Goal: Information Seeking & Learning: Learn about a topic

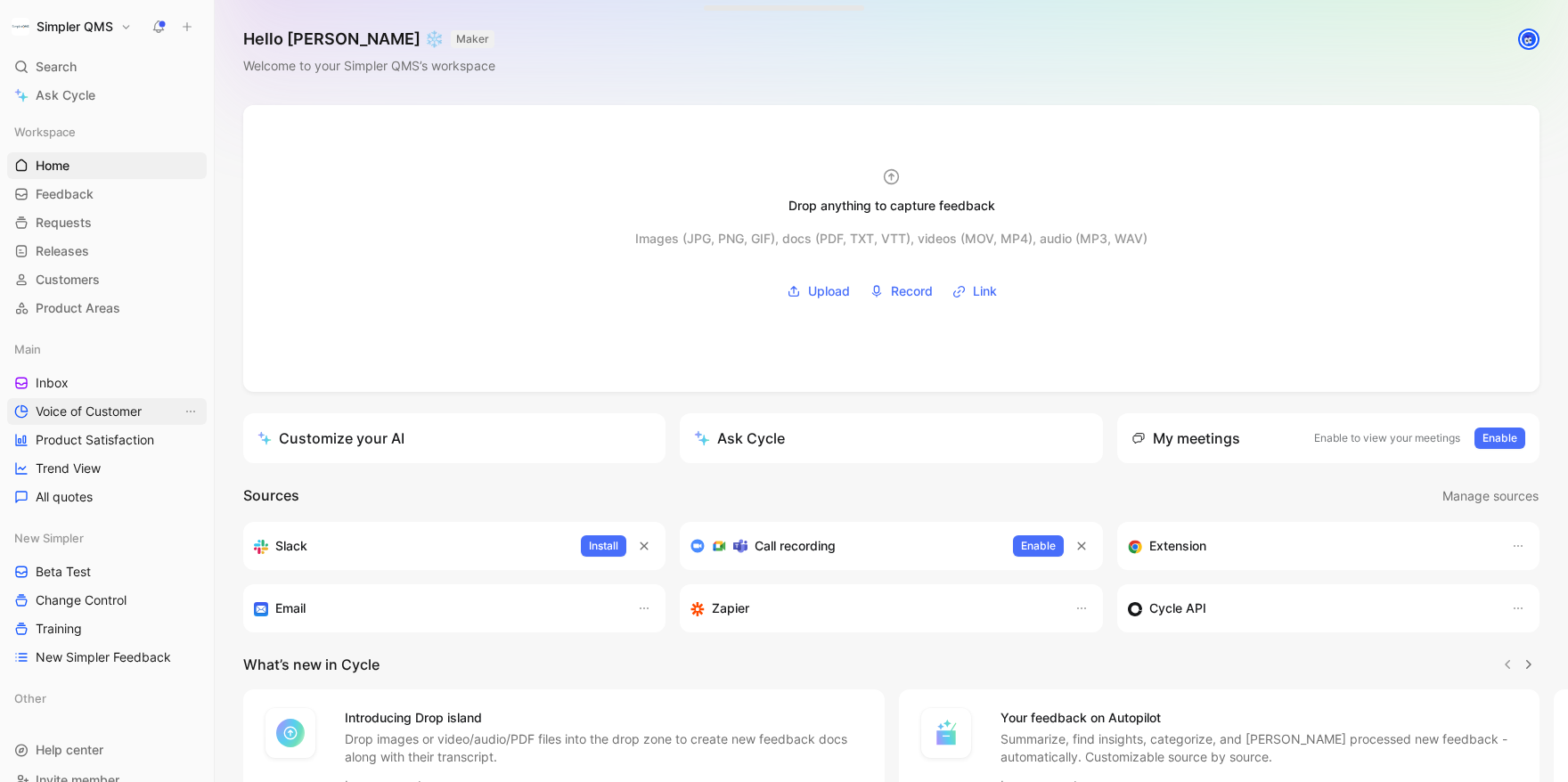
click at [102, 413] on span "Voice of Customer" at bounding box center [89, 411] width 106 height 18
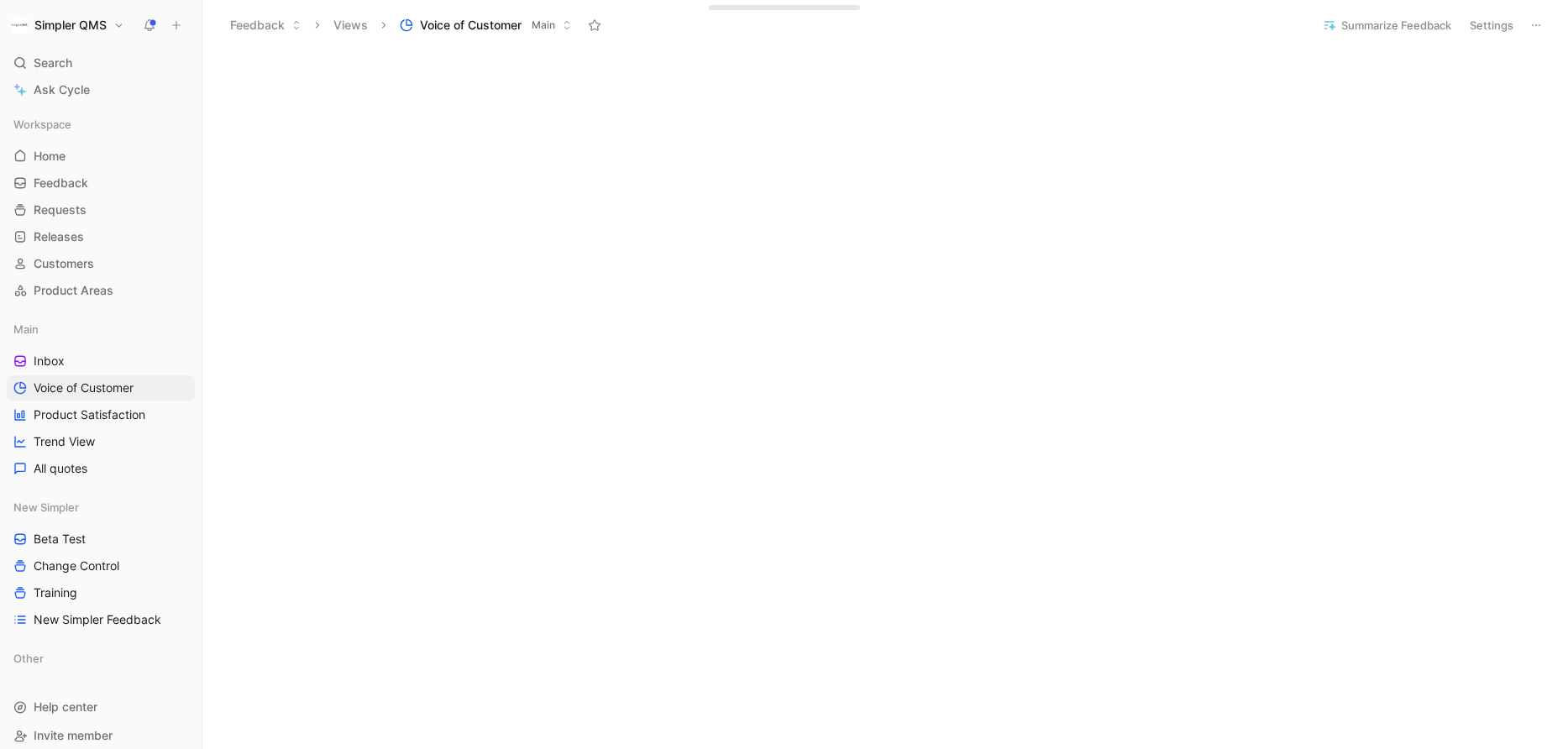
scroll to position [564, 0]
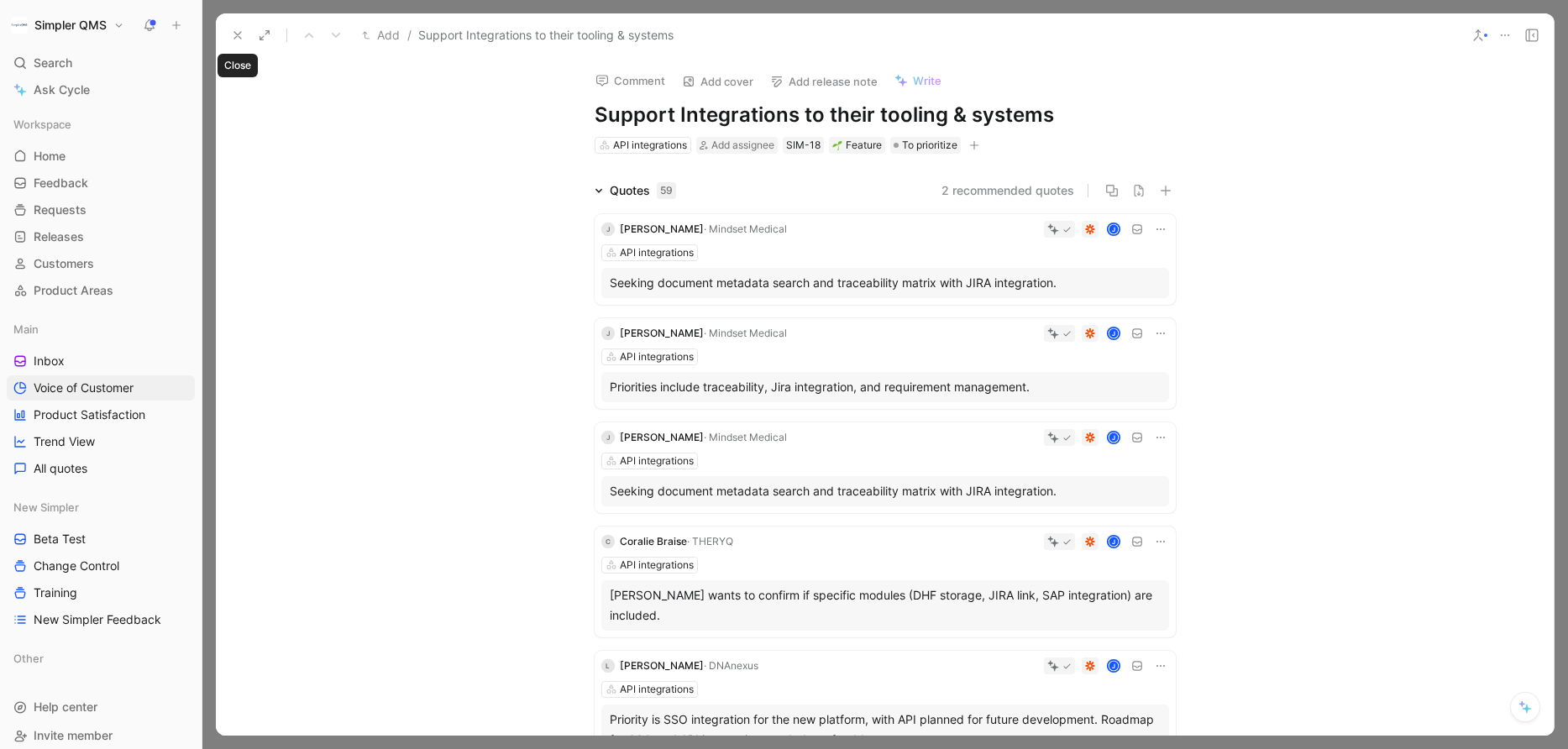
click at [238, 33] on icon at bounding box center [238, 34] width 14 height 14
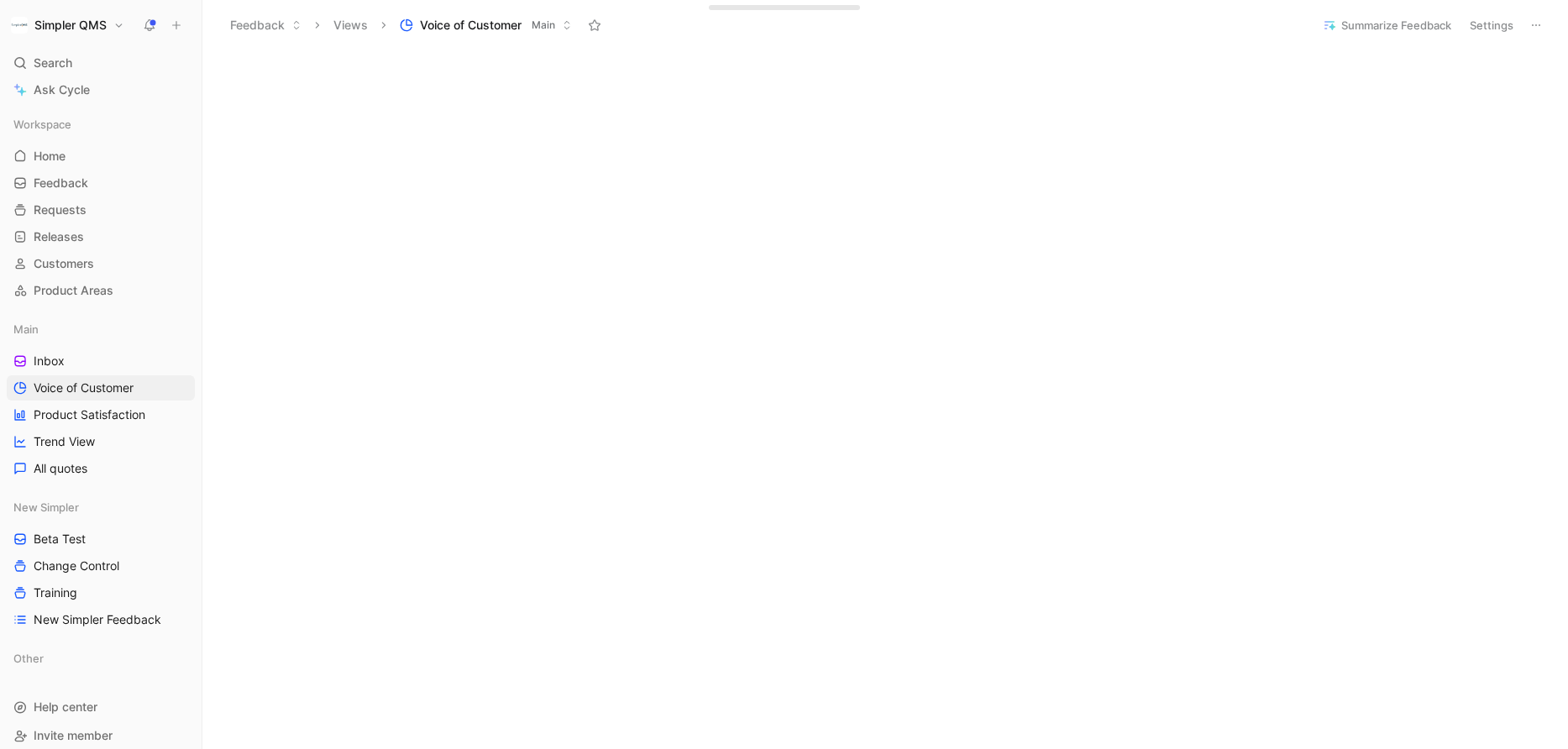
scroll to position [568, 0]
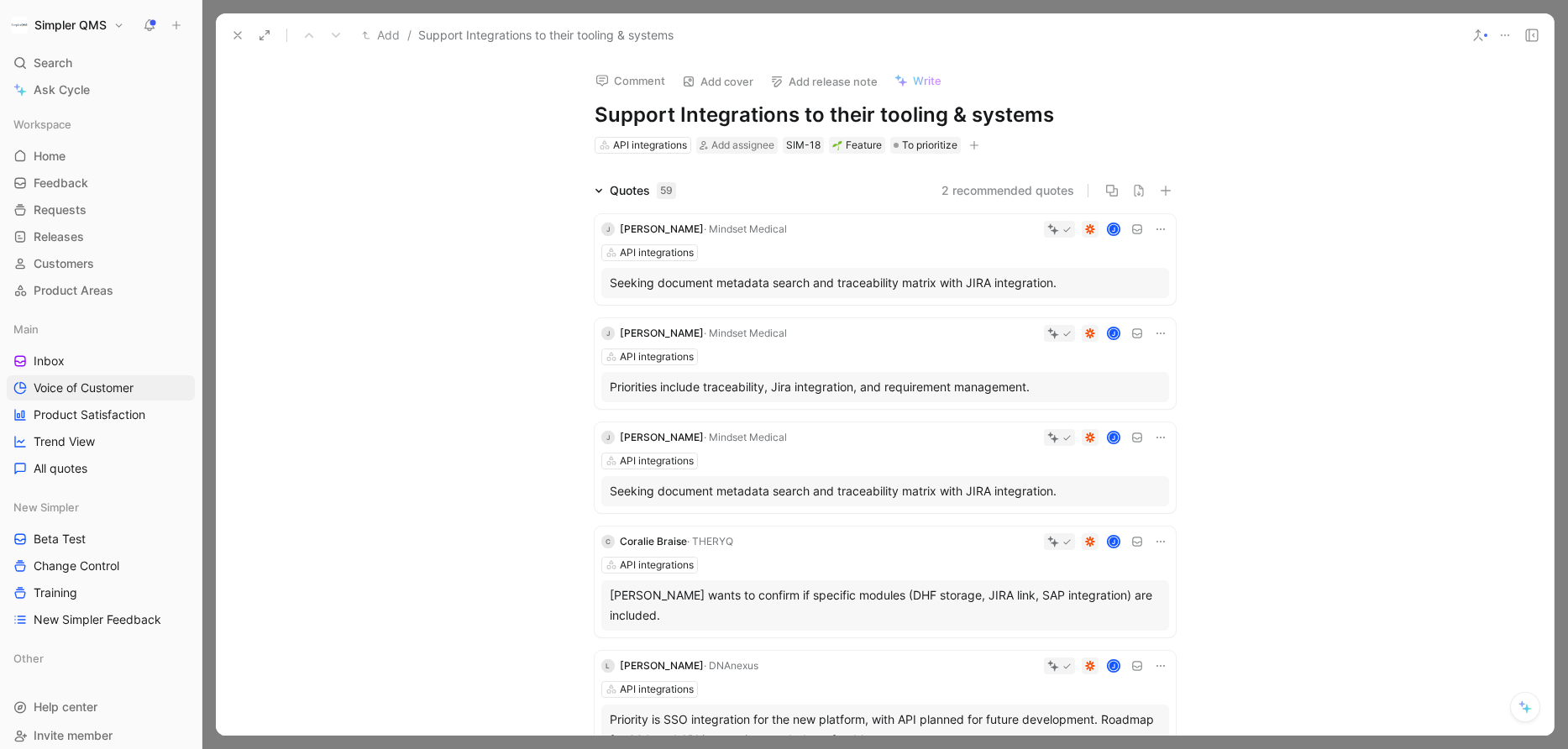
click at [810, 635] on icon at bounding box center [1524, 706] width 14 height 14
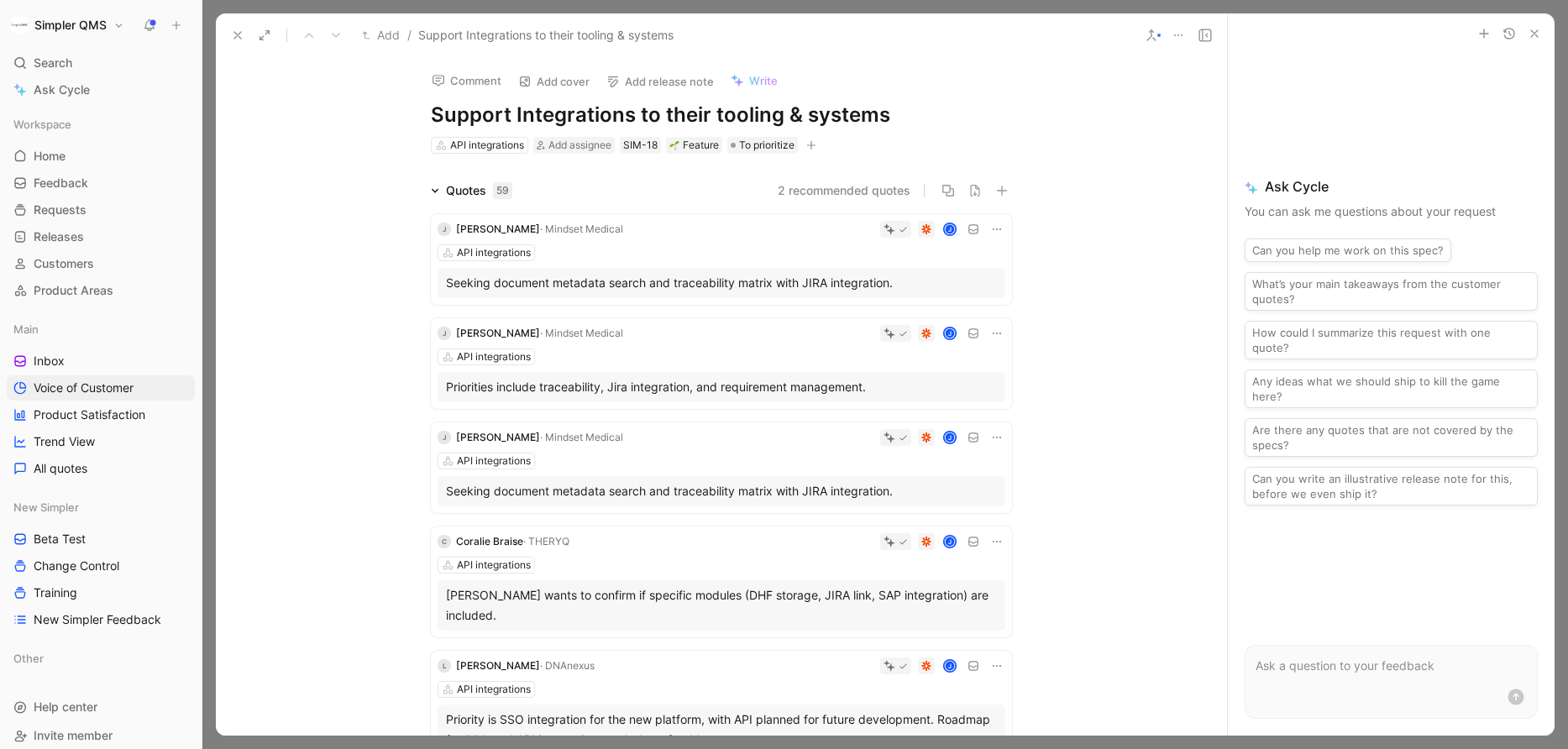
click at [810, 635] on p at bounding box center [1390, 666] width 271 height 20
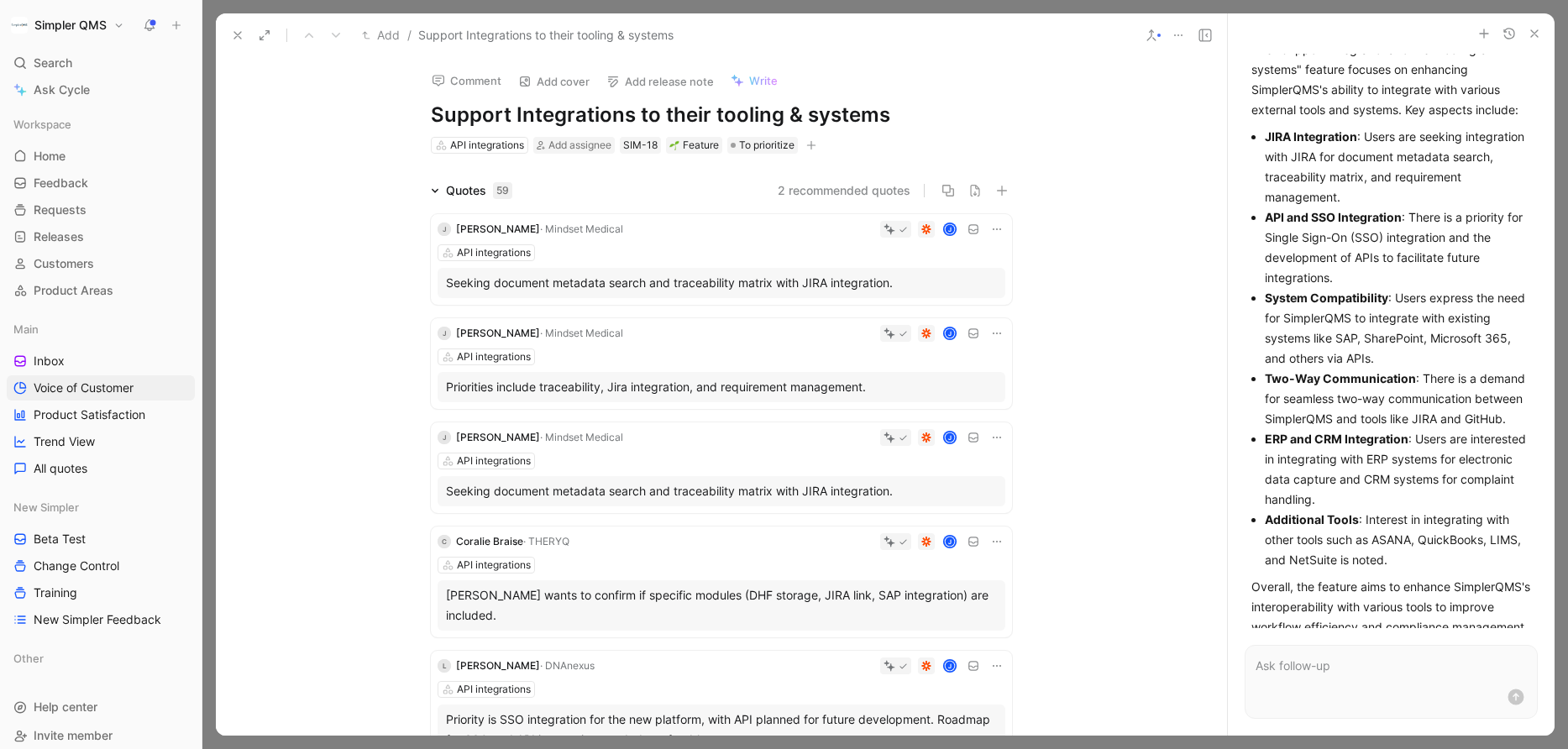
scroll to position [138, 0]
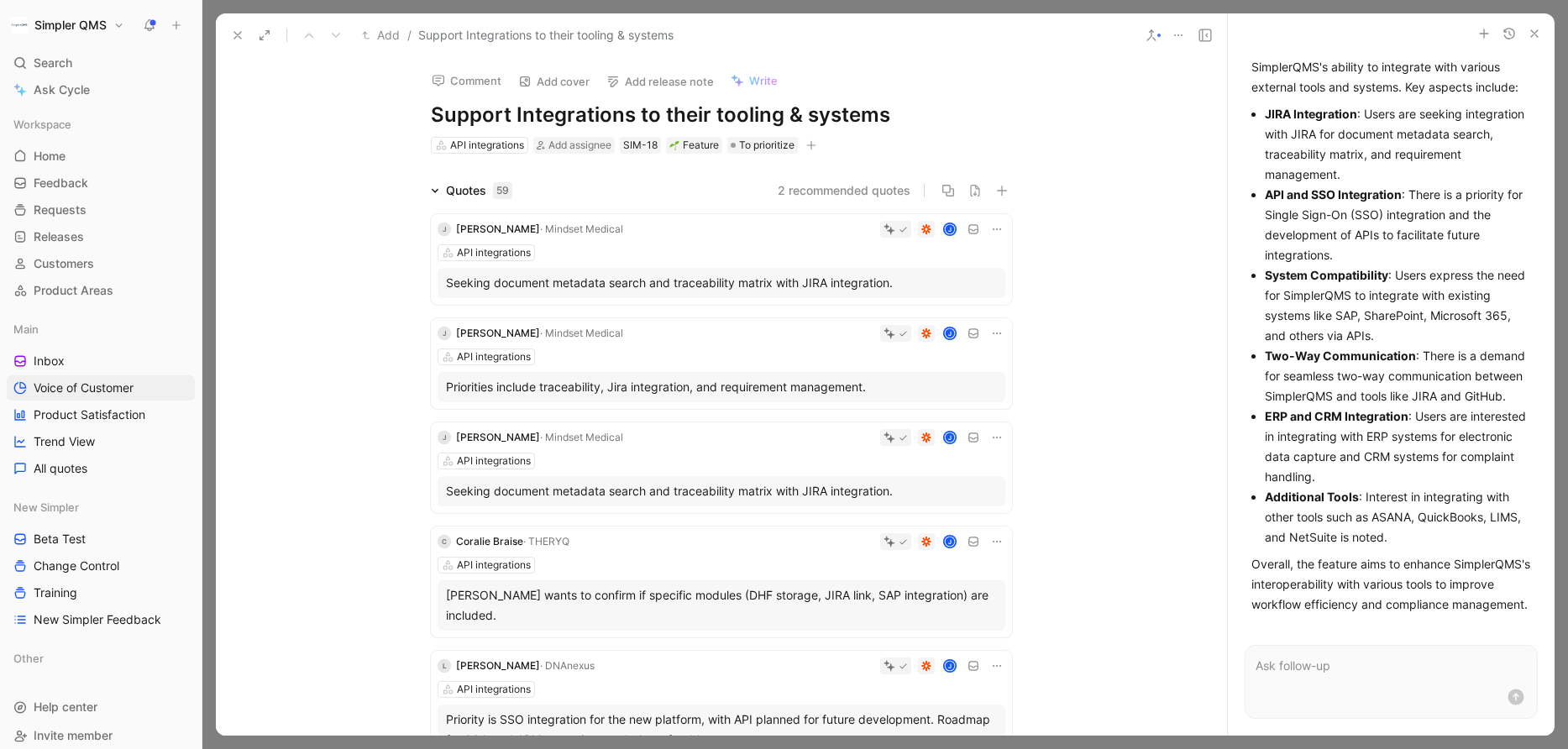
drag, startPoint x: 1376, startPoint y: 191, endPoint x: 1308, endPoint y: 186, distance: 68.2
click at [810, 186] on li "API and SSO Integration : There is a priority for Single Sign-On (SSO) integrat…" at bounding box center [1397, 225] width 266 height 81
click at [810, 30] on icon "button" at bounding box center [1534, 34] width 14 height 14
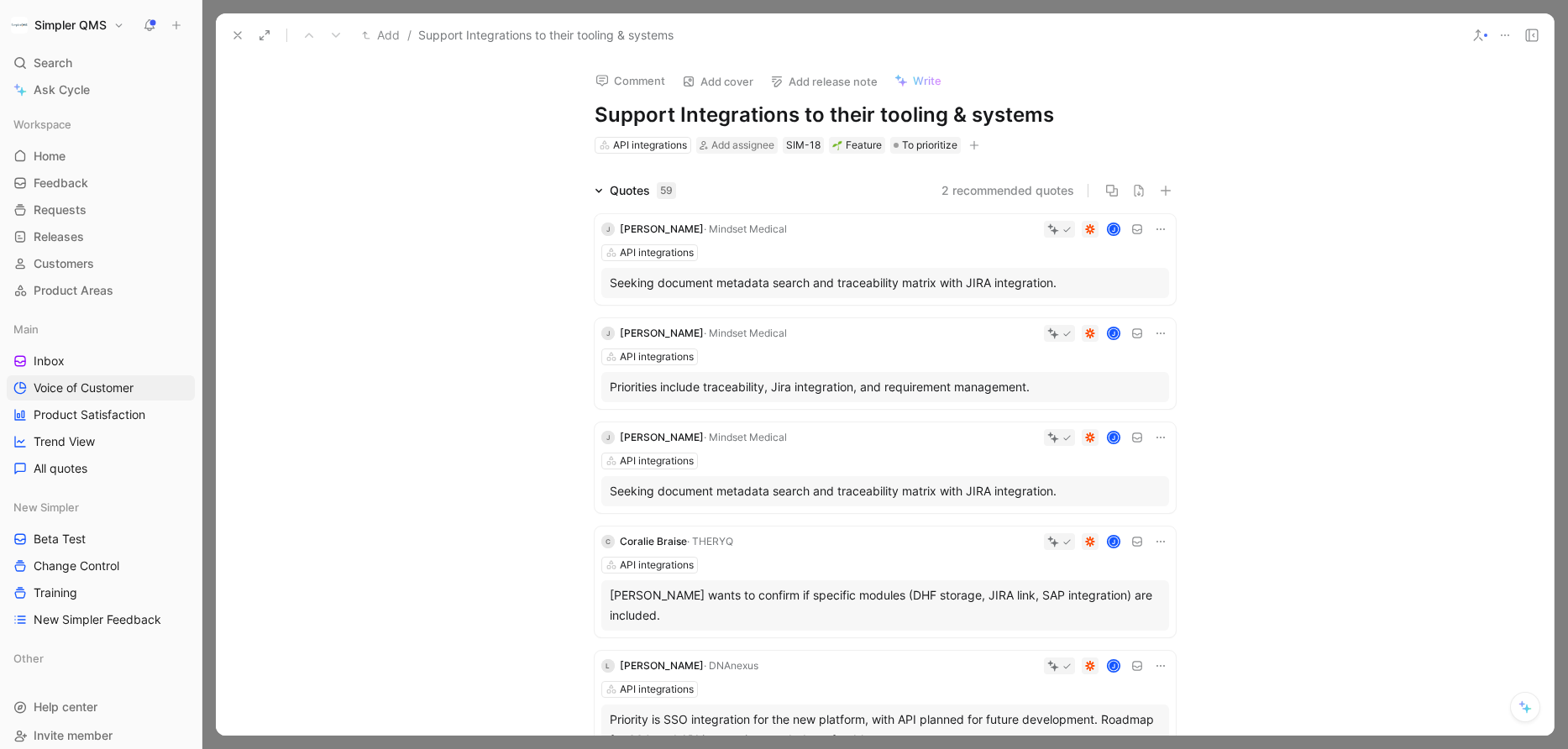
click at [234, 33] on use at bounding box center [237, 34] width 6 height 6
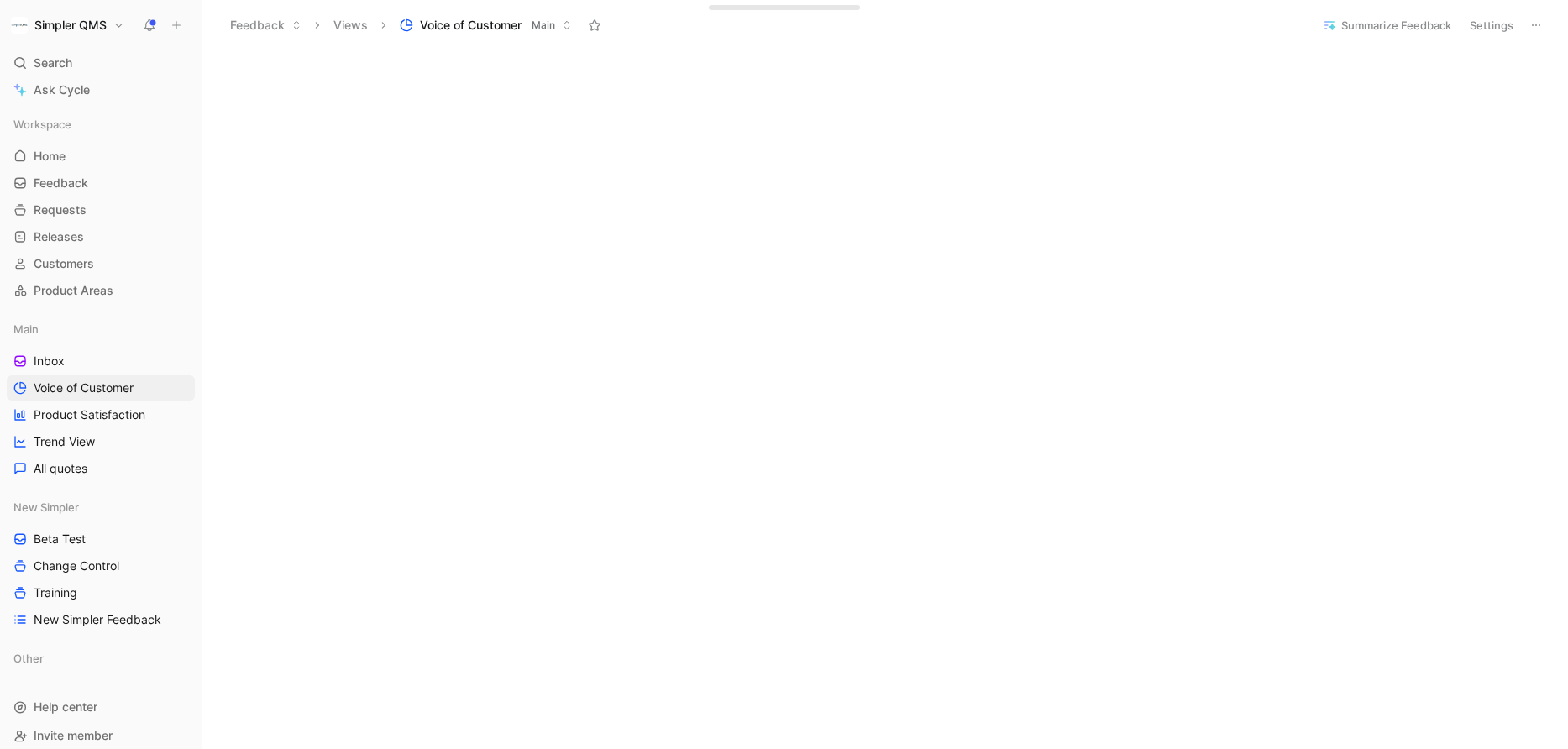
scroll to position [633, 0]
click at [47, 369] on link "Inbox" at bounding box center [100, 361] width 188 height 25
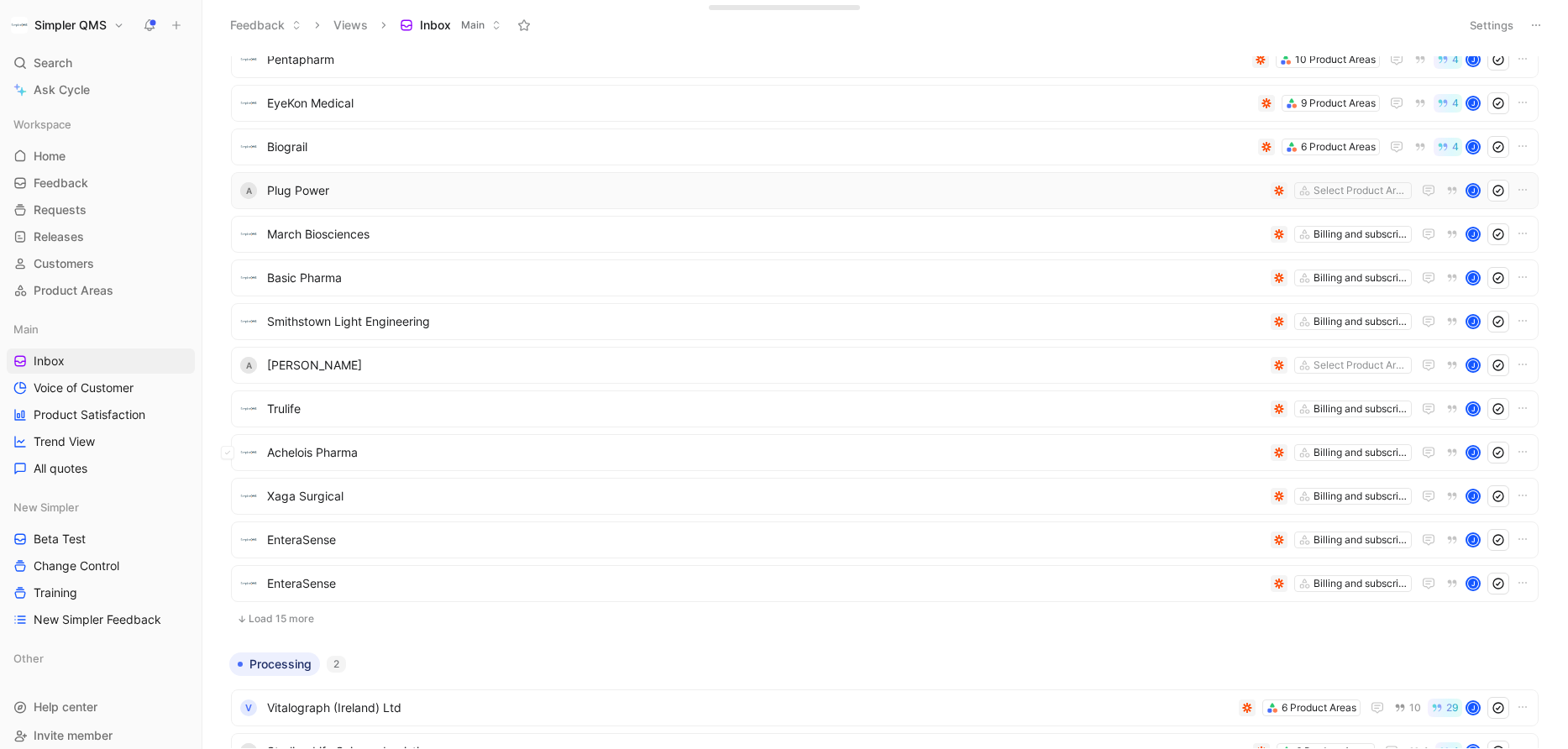
scroll to position [449, 0]
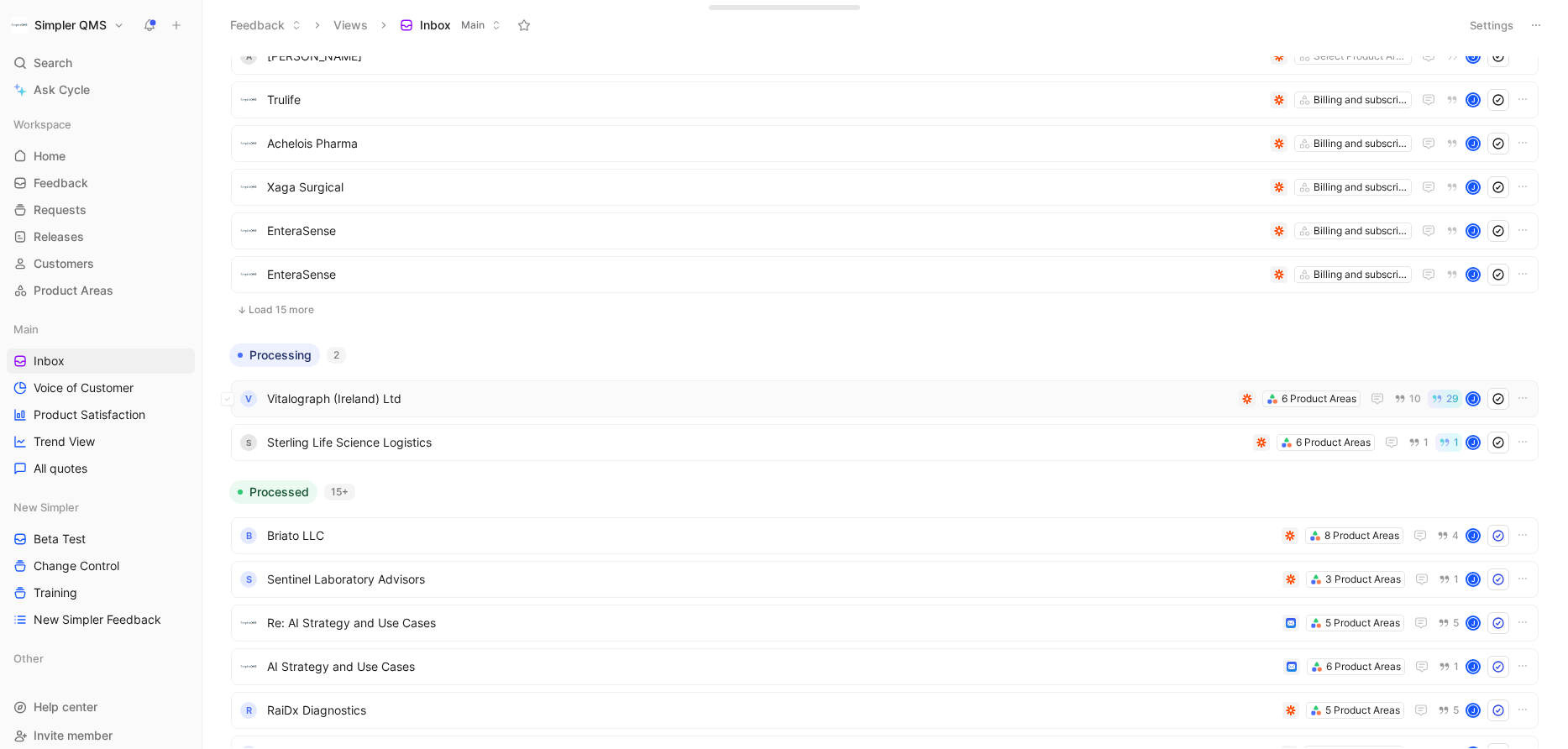
click at [538, 400] on span "Vitalograph (Ireland) Ltd" at bounding box center [749, 399] width 965 height 20
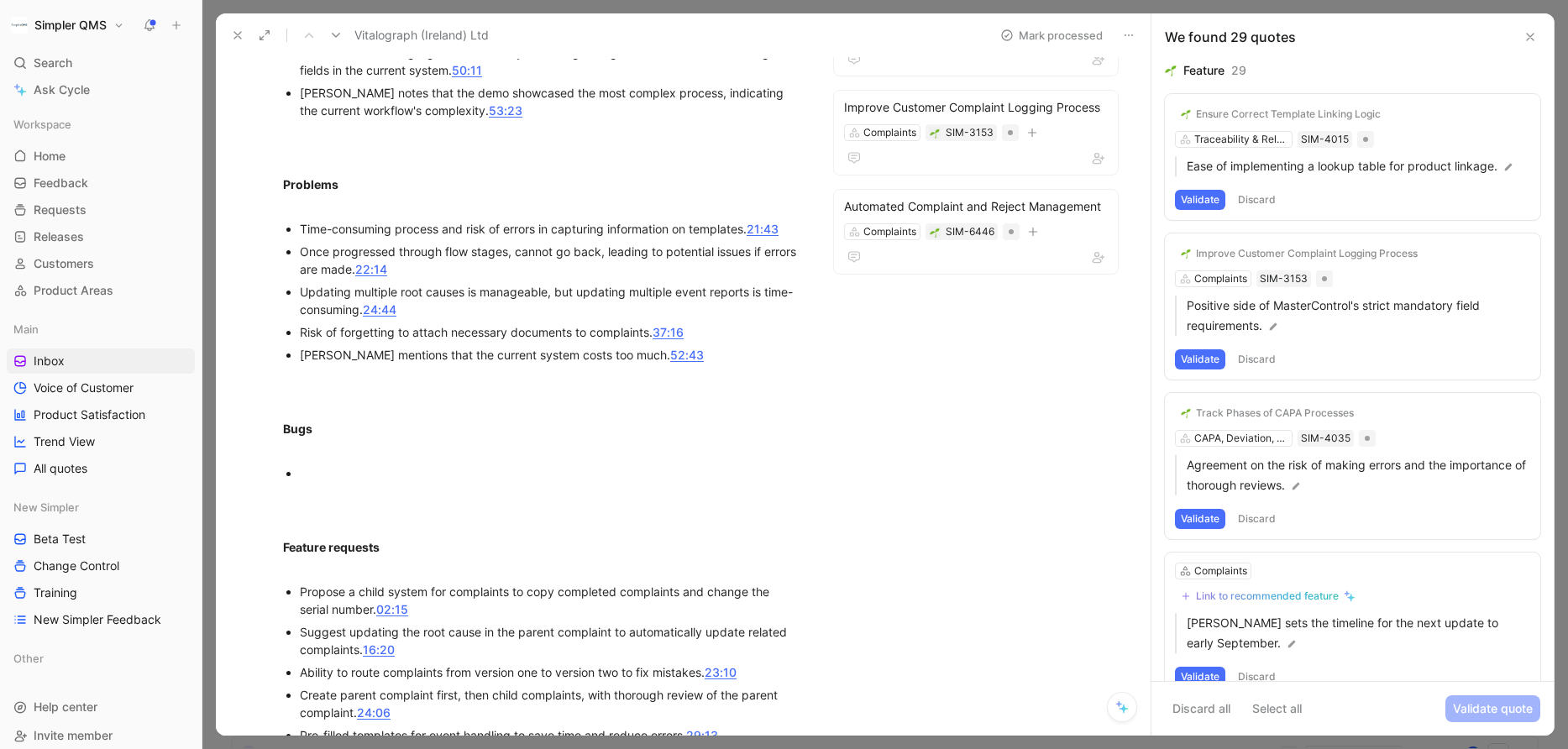
scroll to position [855, 0]
drag, startPoint x: 285, startPoint y: 181, endPoint x: 334, endPoint y: 191, distance: 50.0
click at [334, 191] on strong "Problems" at bounding box center [310, 186] width 55 height 15
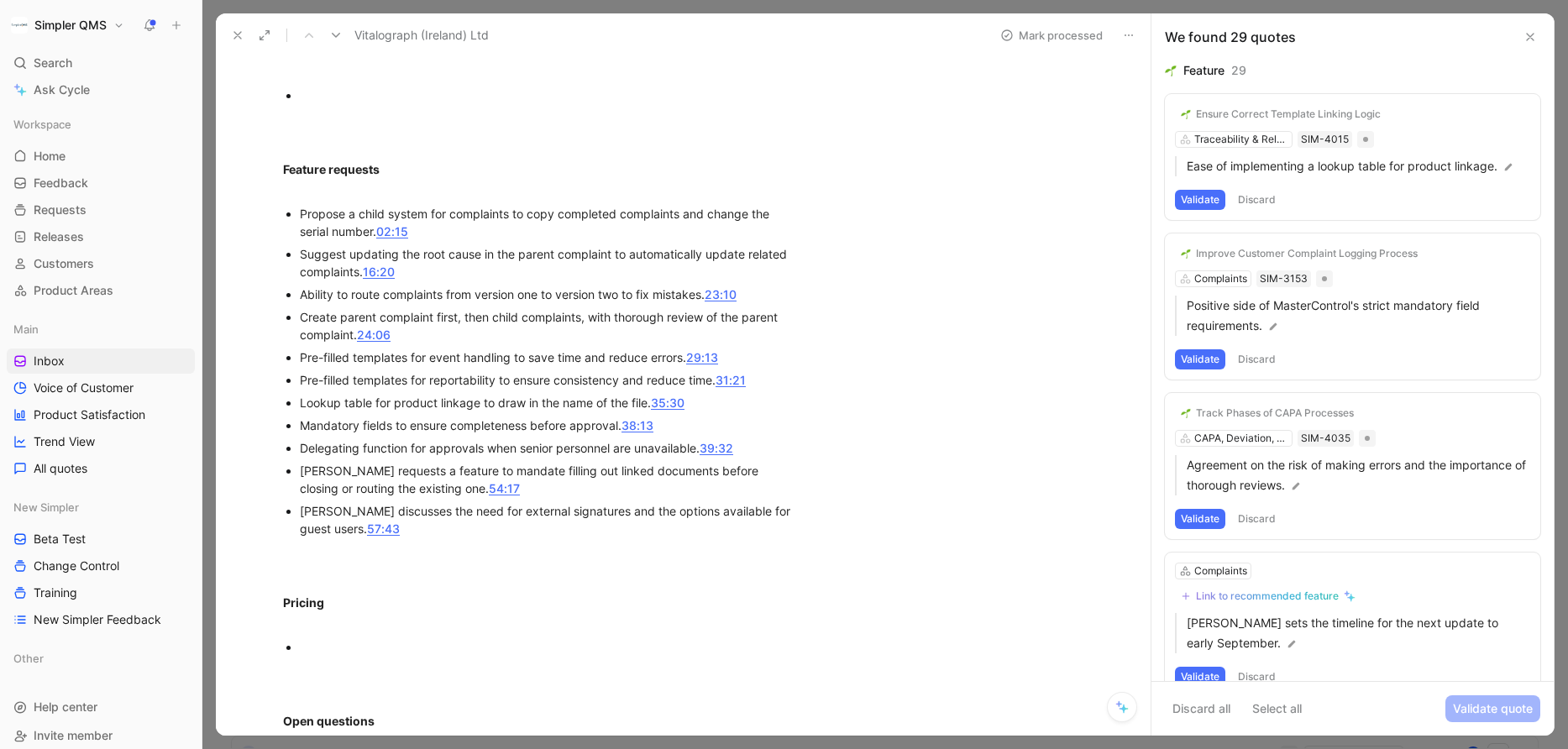
scroll to position [1252, 0]
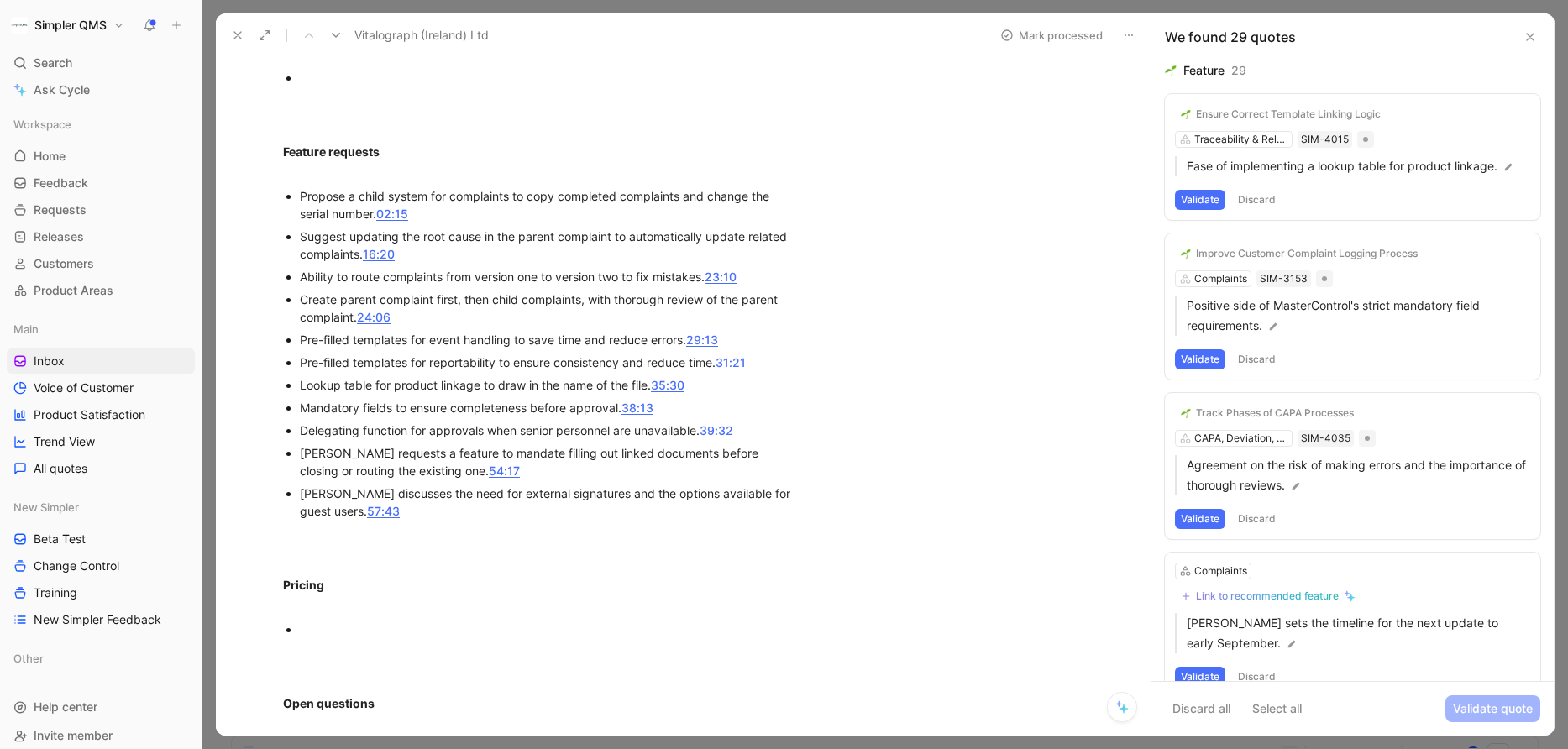
click at [232, 26] on button at bounding box center [238, 35] width 24 height 24
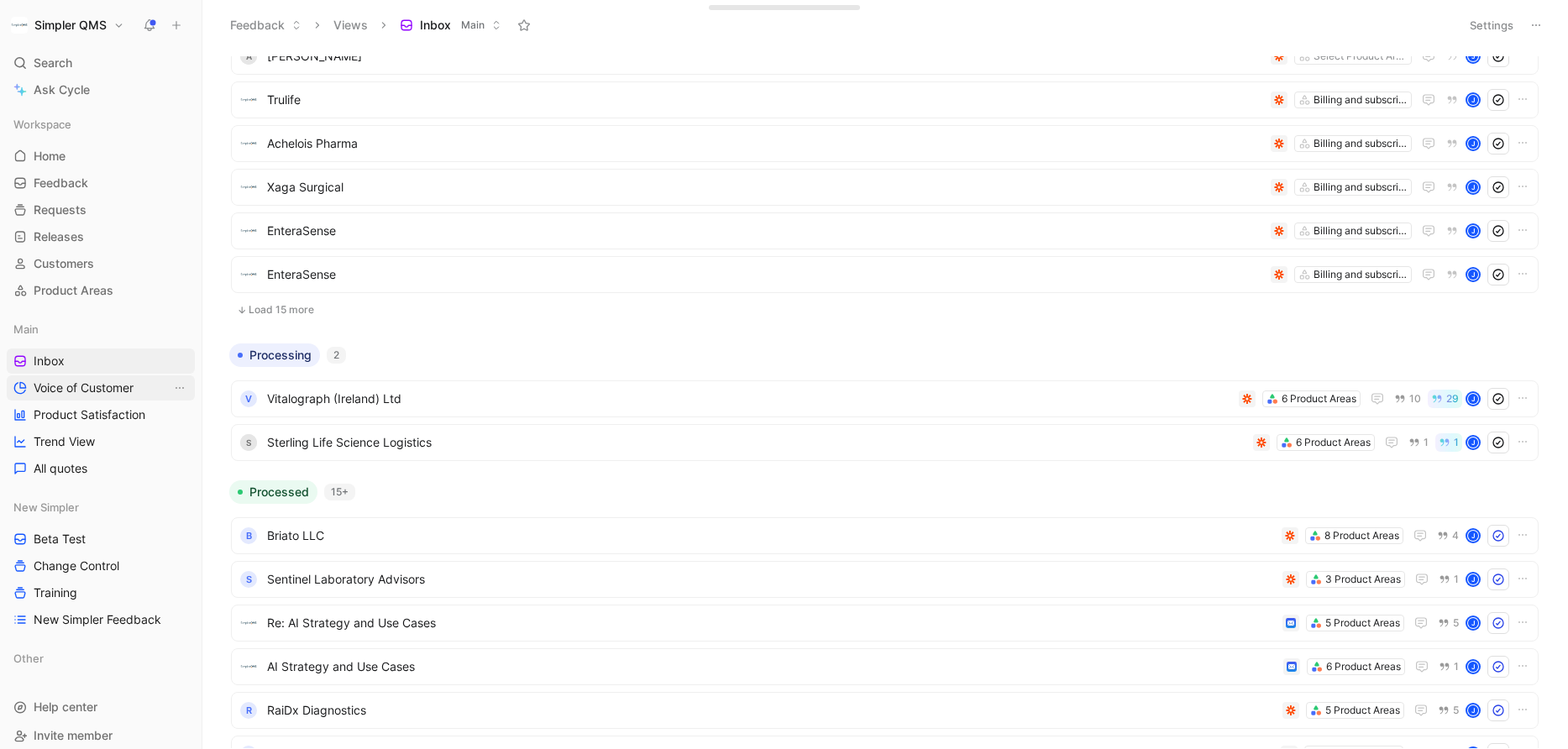
click at [80, 386] on span "Voice of Customer" at bounding box center [83, 387] width 100 height 17
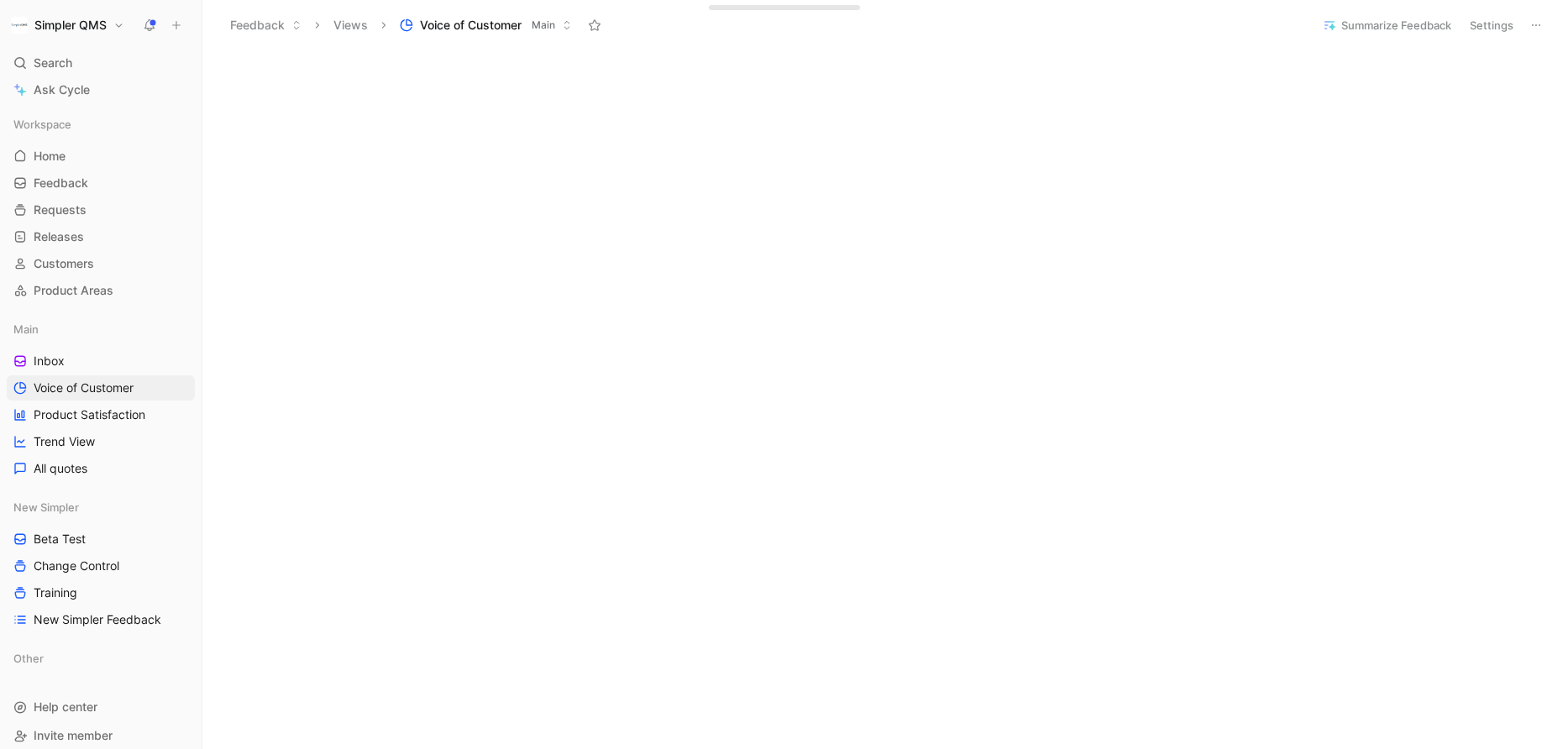
scroll to position [555, 0]
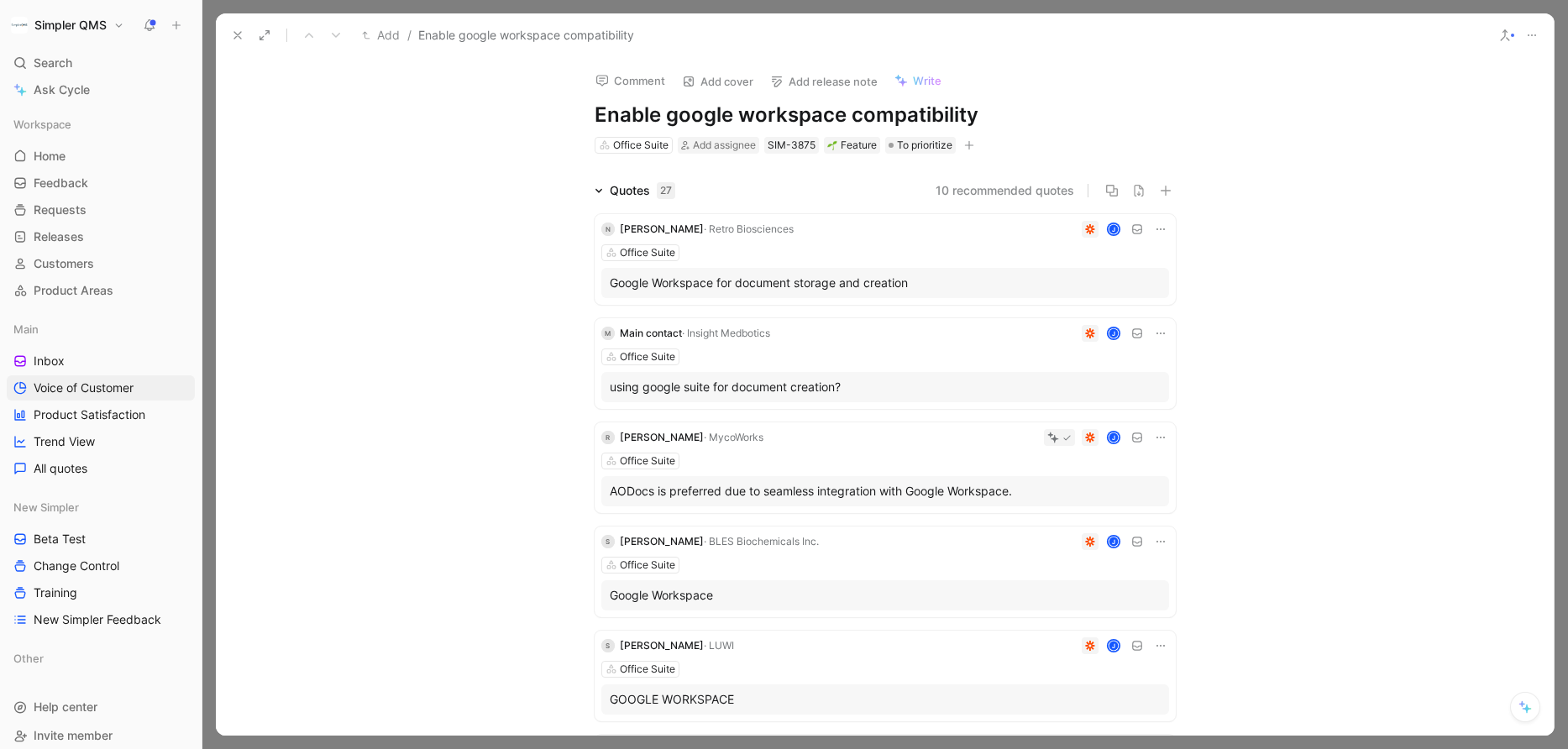
click at [235, 39] on icon at bounding box center [238, 34] width 14 height 14
click at [810, 635] on icon at bounding box center [1524, 706] width 14 height 14
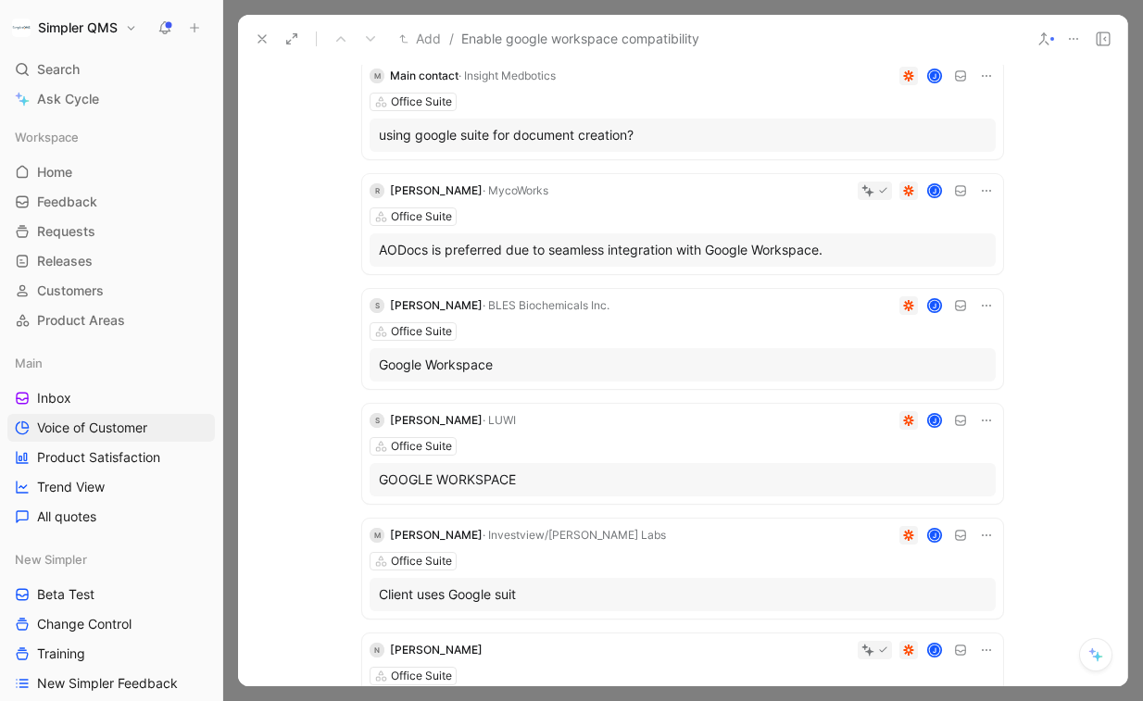
scroll to position [292, 0]
